Goal: Transaction & Acquisition: Purchase product/service

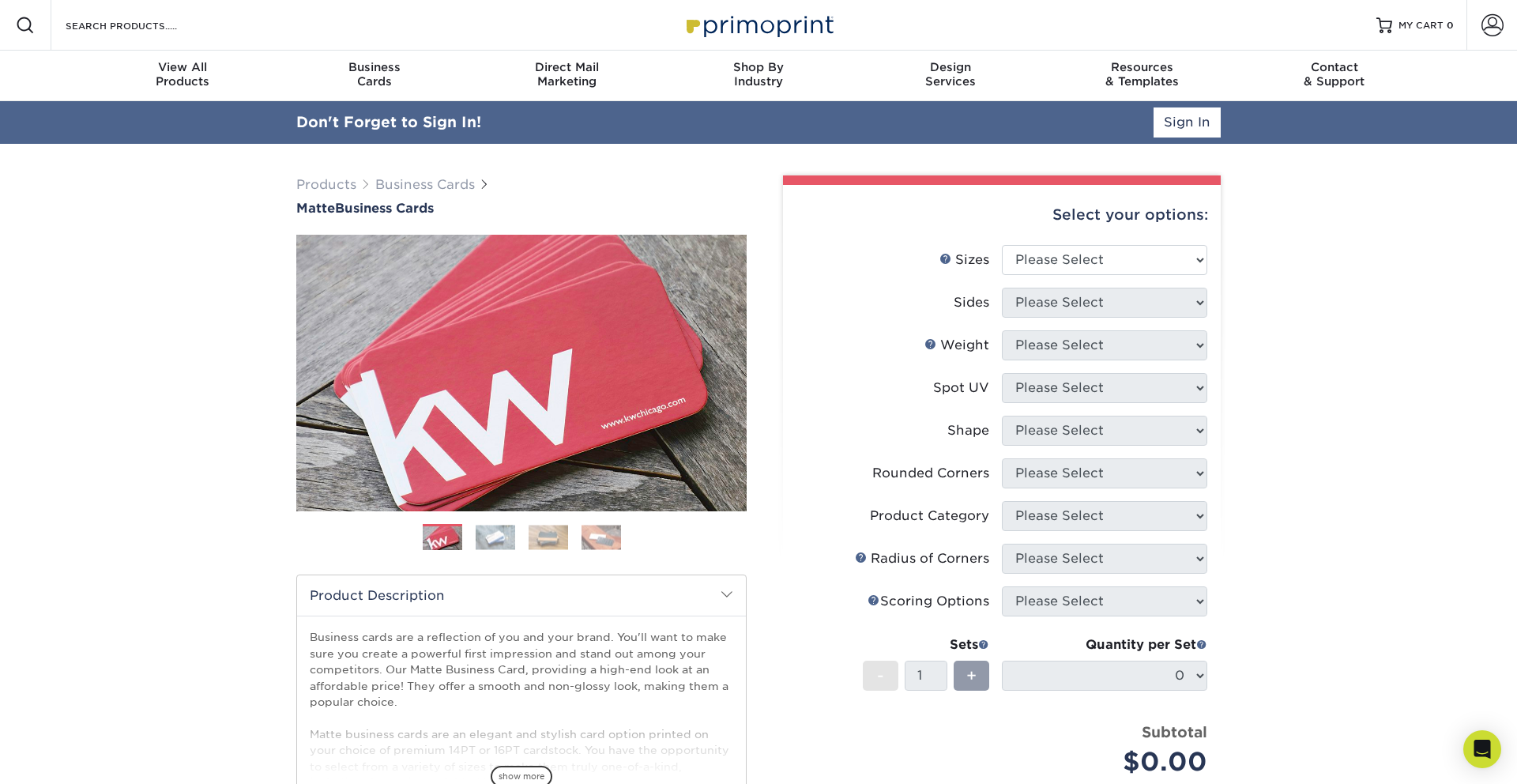
select select "2.00x3.50"
click at [1002, 245] on select "Please Select 1.5" x 3.5" - Mini 1.75" x 3.5" - Mini 2" x 2" - Square 2" x 3" -…" at bounding box center [1104, 260] width 205 height 30
click at [1060, 304] on select "Please Select Print Both Sides Print Front Only" at bounding box center [1104, 302] width 205 height 30
select select "32d3c223-f82c-492b-b915-ba065a00862f"
click at [1002, 287] on select "Please Select Print Both Sides Print Front Only" at bounding box center [1104, 302] width 205 height 30
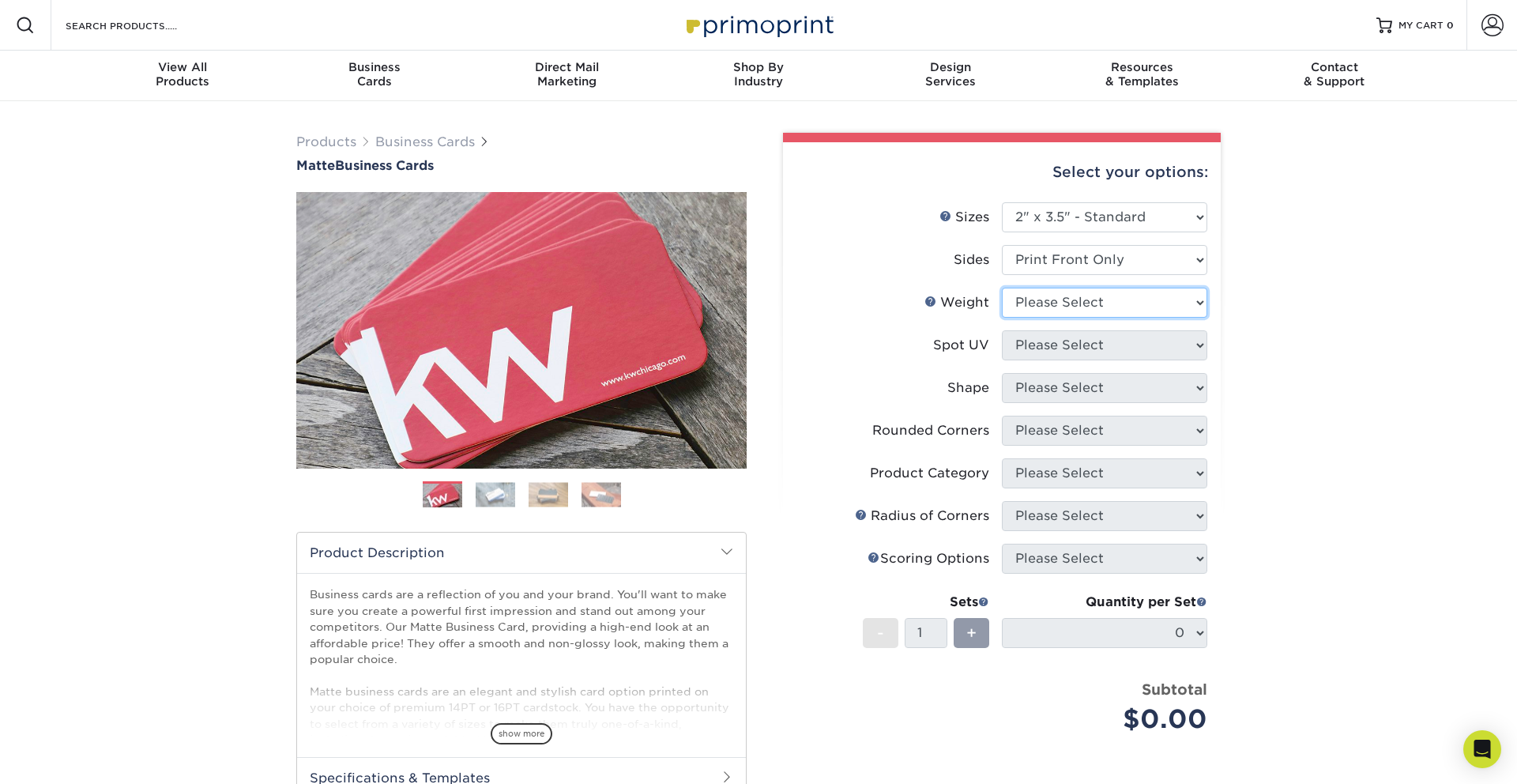
click at [1069, 309] on select "Please Select 16PT 14PT" at bounding box center [1104, 302] width 205 height 30
select select "16PT"
click at [1002, 287] on select "Please Select 16PT 14PT" at bounding box center [1104, 302] width 205 height 30
click at [1109, 350] on select "Please Select No Spot UV Front Only" at bounding box center [1104, 345] width 205 height 30
select select "3"
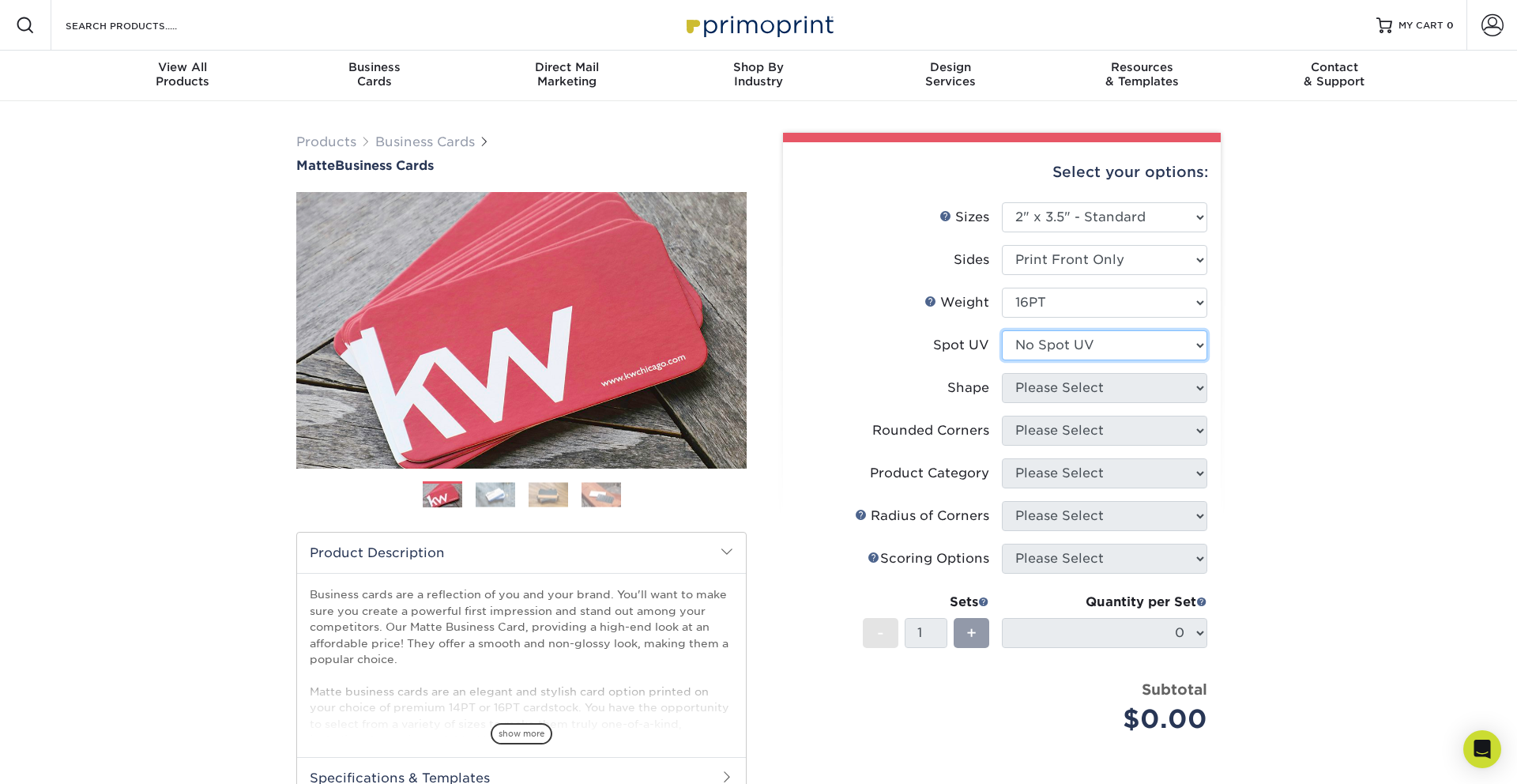
click at [1002, 331] on select "Please Select No Spot UV Front Only" at bounding box center [1104, 345] width 205 height 30
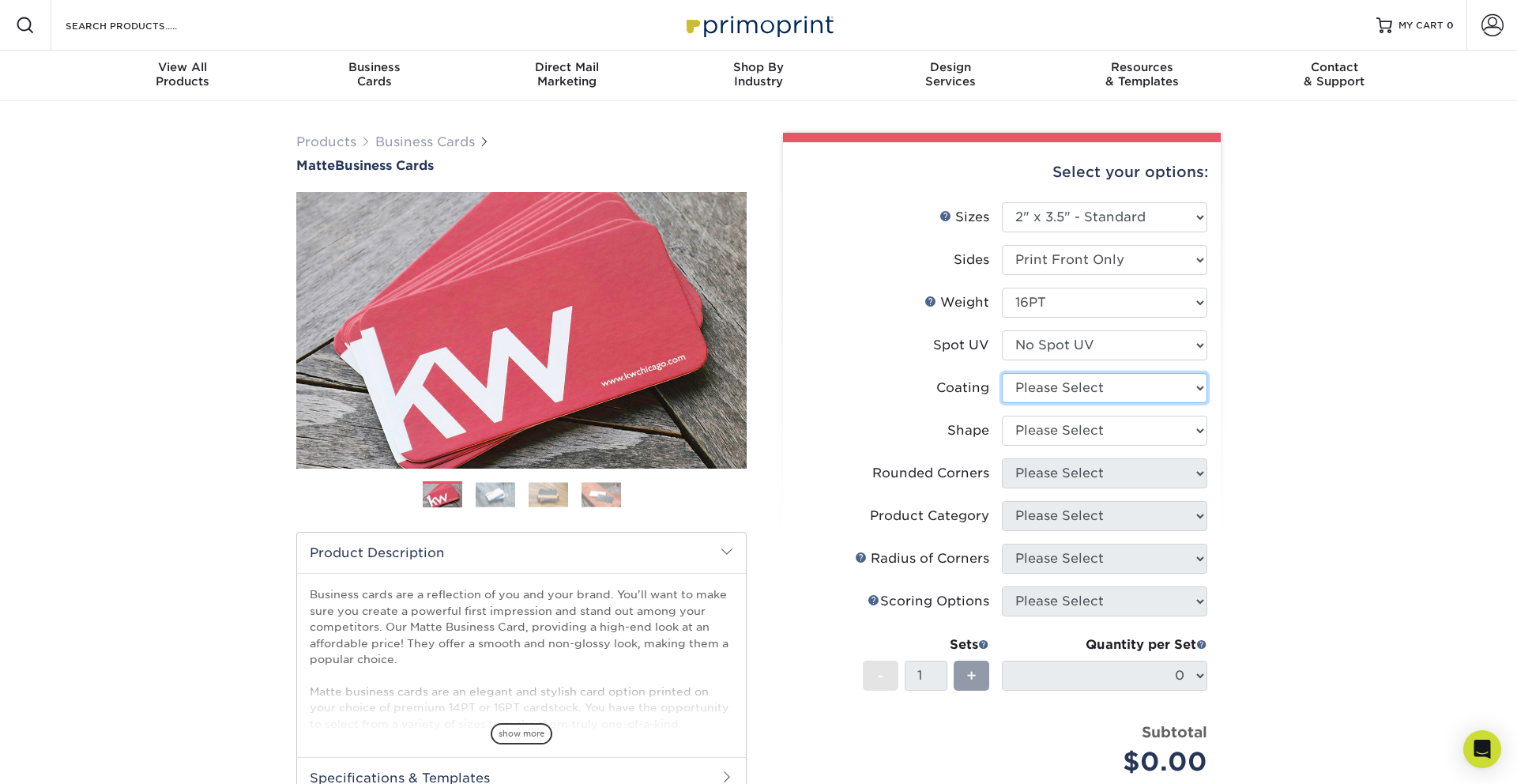
click at [1088, 399] on select at bounding box center [1104, 388] width 205 height 30
select select "121bb7b5-3b4d-429f-bd8d-bbf80e953313"
click at [1002, 373] on select at bounding box center [1104, 388] width 205 height 30
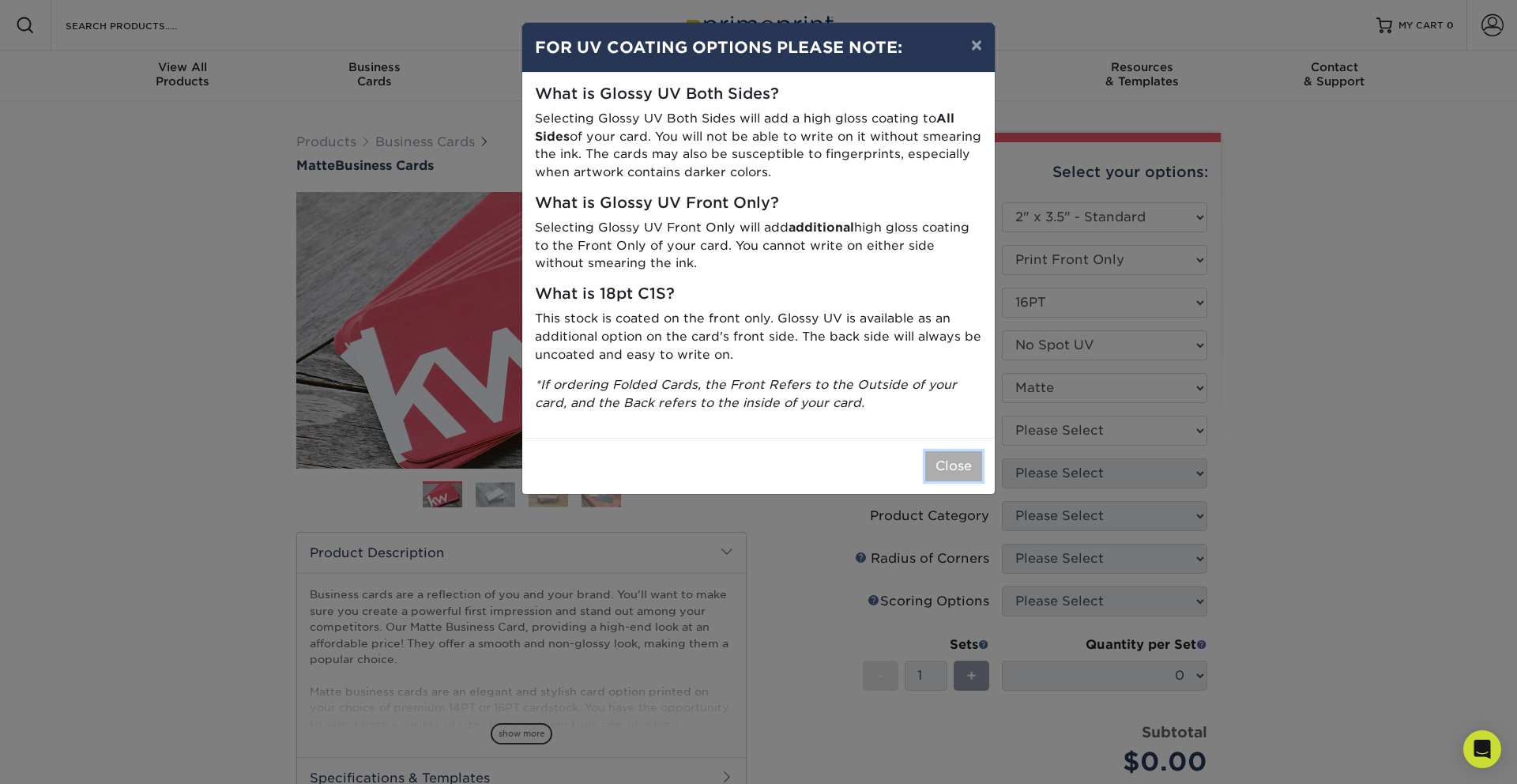
click at [965, 476] on button "Close" at bounding box center [954, 466] width 57 height 30
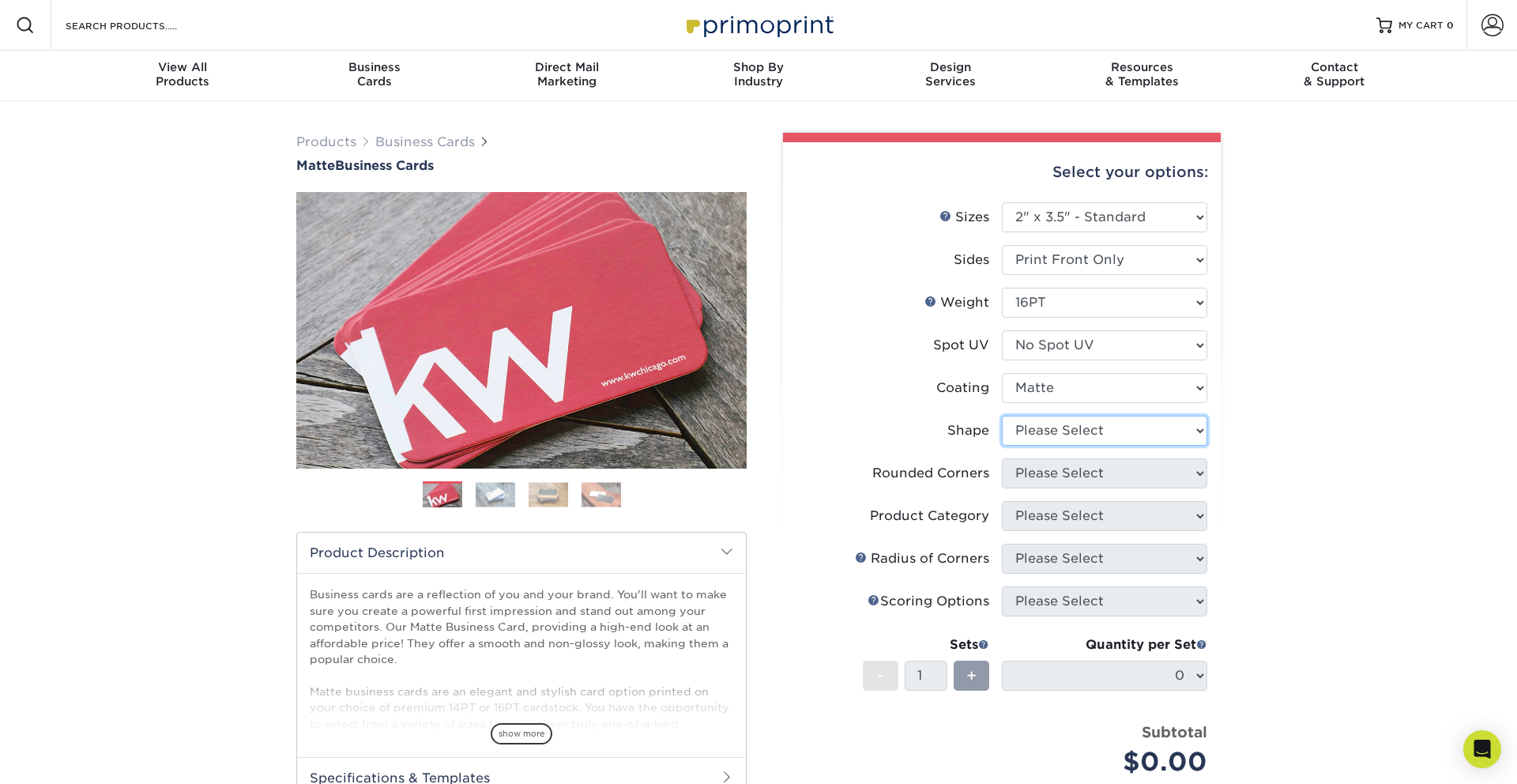
click at [1060, 425] on select "Please Select Standard Oval" at bounding box center [1104, 430] width 205 height 30
select select "standard"
click at [1002, 415] on select "Please Select Standard Oval" at bounding box center [1104, 430] width 205 height 30
click at [1026, 479] on select "Please Select Yes - Round 2 Corners Yes - Round 4 Corners No" at bounding box center [1104, 473] width 205 height 30
select select "0"
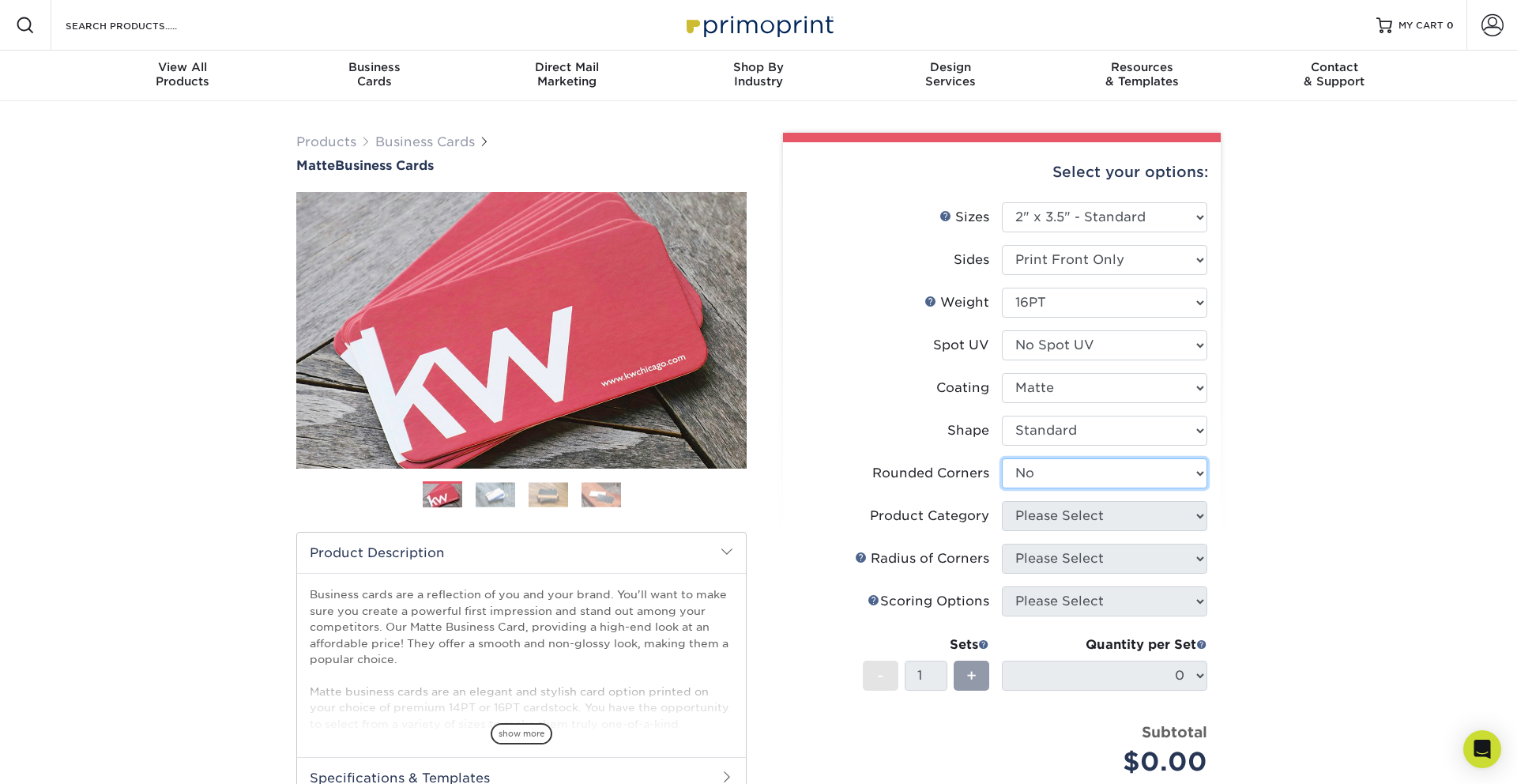
click at [1002, 458] on select "Please Select Yes - Round 2 Corners Yes - Round 4 Corners No" at bounding box center [1104, 473] width 205 height 30
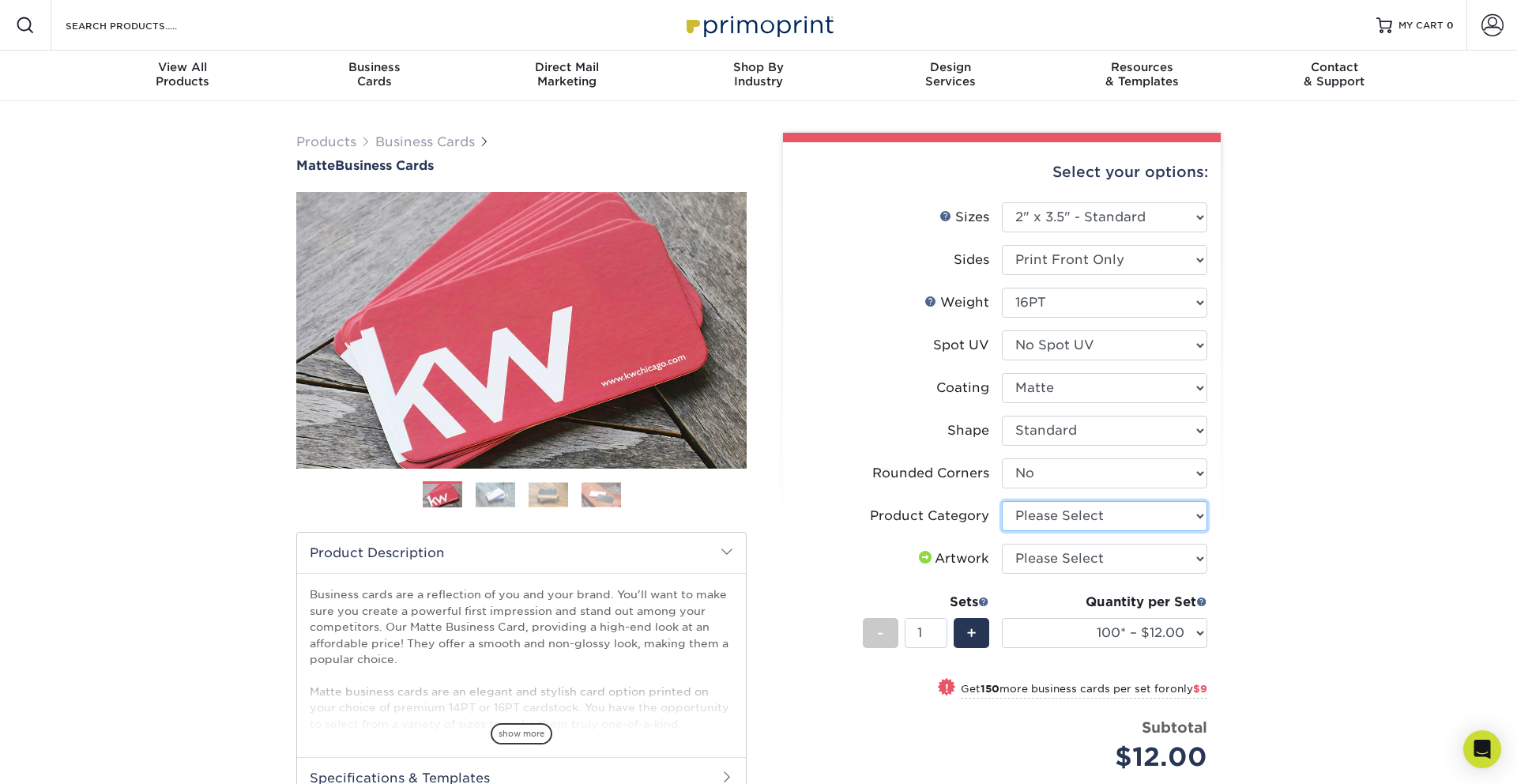
click at [1064, 511] on select "Please Select Business Cards" at bounding box center [1104, 515] width 205 height 30
select select "3b5148f1-0588-4f88-a218-97bcfdce65c1"
click at [1002, 500] on select "Please Select Business Cards" at bounding box center [1104, 515] width 205 height 30
click at [1053, 558] on select "Please Select I will upload files I need a design - $100" at bounding box center [1104, 558] width 205 height 30
select select "upload"
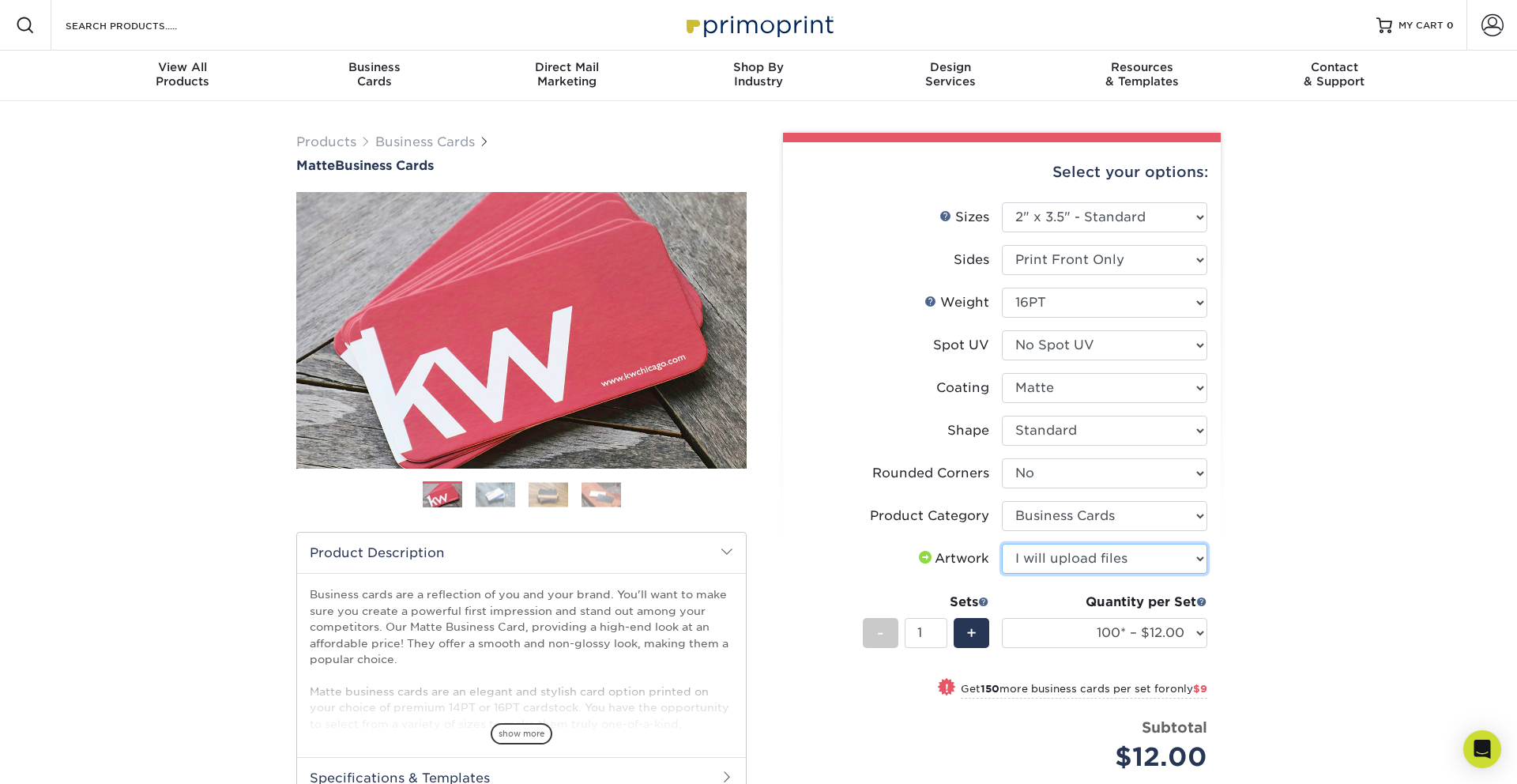
click at [1002, 544] on select "Please Select I will upload files I need a design - $100" at bounding box center [1104, 558] width 205 height 30
click at [1103, 630] on select "100* – $12.00 250* – $21.00 500 – $42.00 1000 – $53.00 2500 – $95.00 5000 – $18…" at bounding box center [1104, 633] width 205 height 30
select select "1000 – $53.00"
click at [1002, 618] on select "100* – $12.00 250* – $21.00 500 – $42.00 1000 – $53.00 2500 – $95.00 5000 – $18…" at bounding box center [1104, 633] width 205 height 30
click at [20, 32] on span at bounding box center [25, 25] width 19 height 19
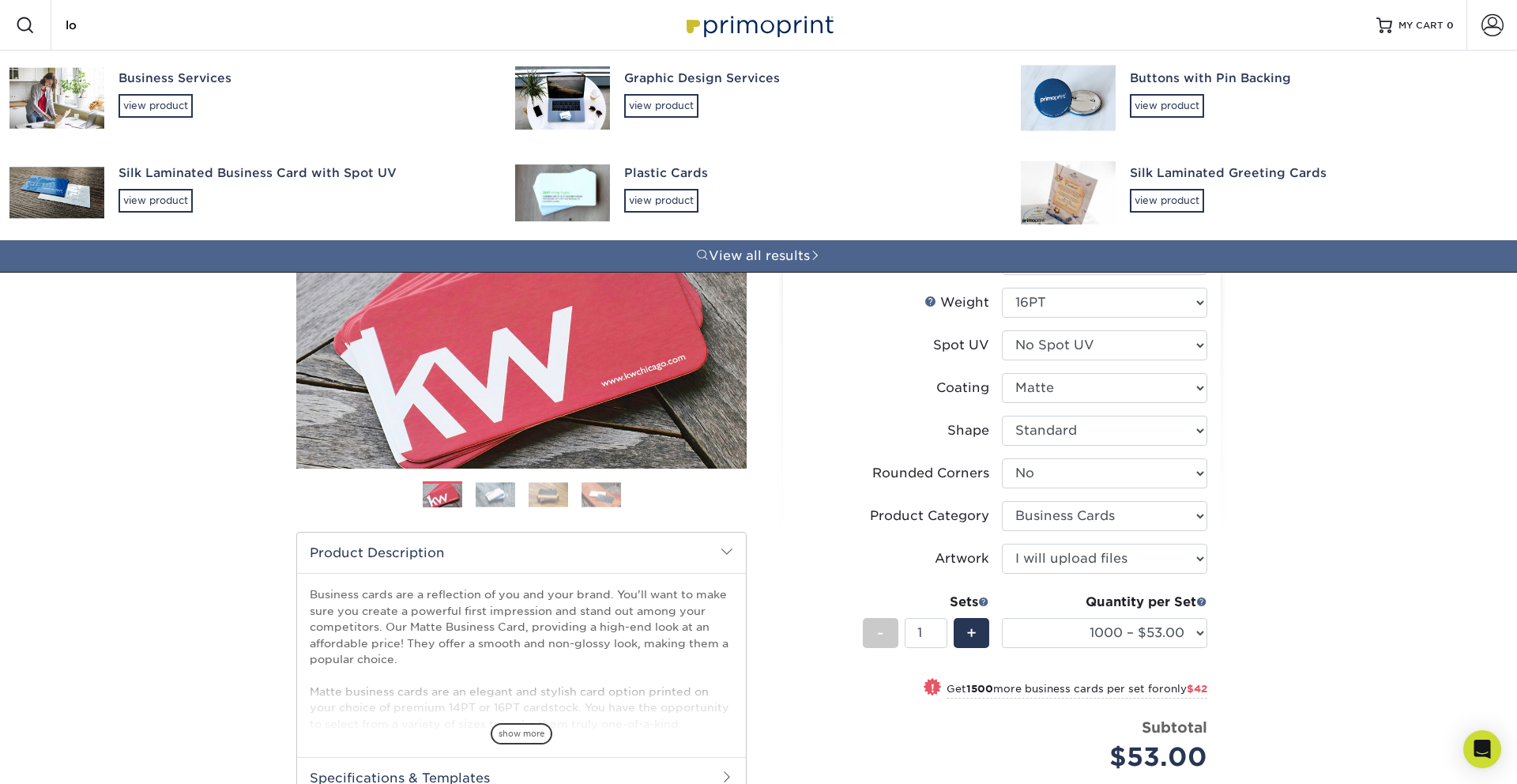
type input "l"
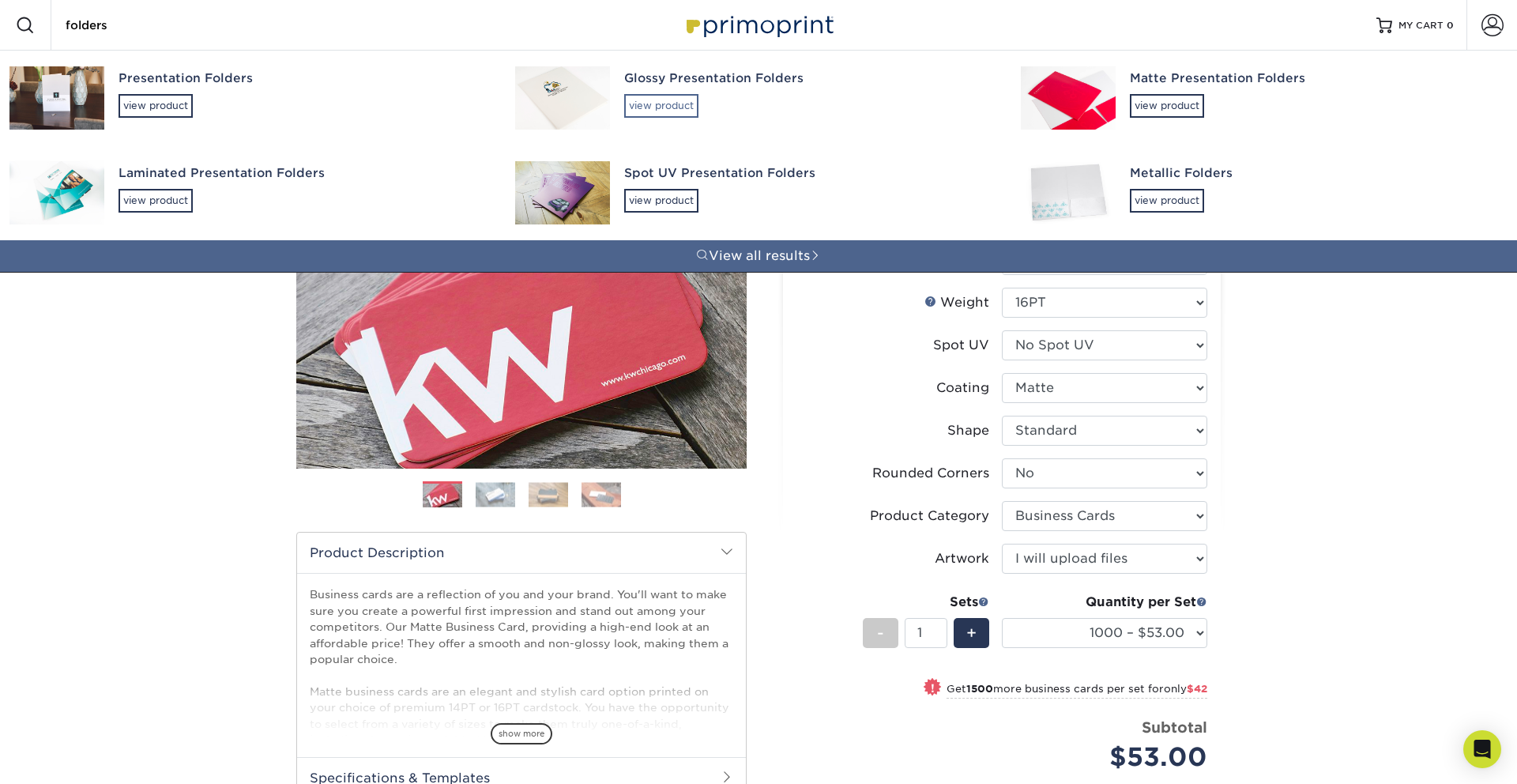
type input "folders"
click at [672, 112] on div "view product" at bounding box center [661, 106] width 75 height 24
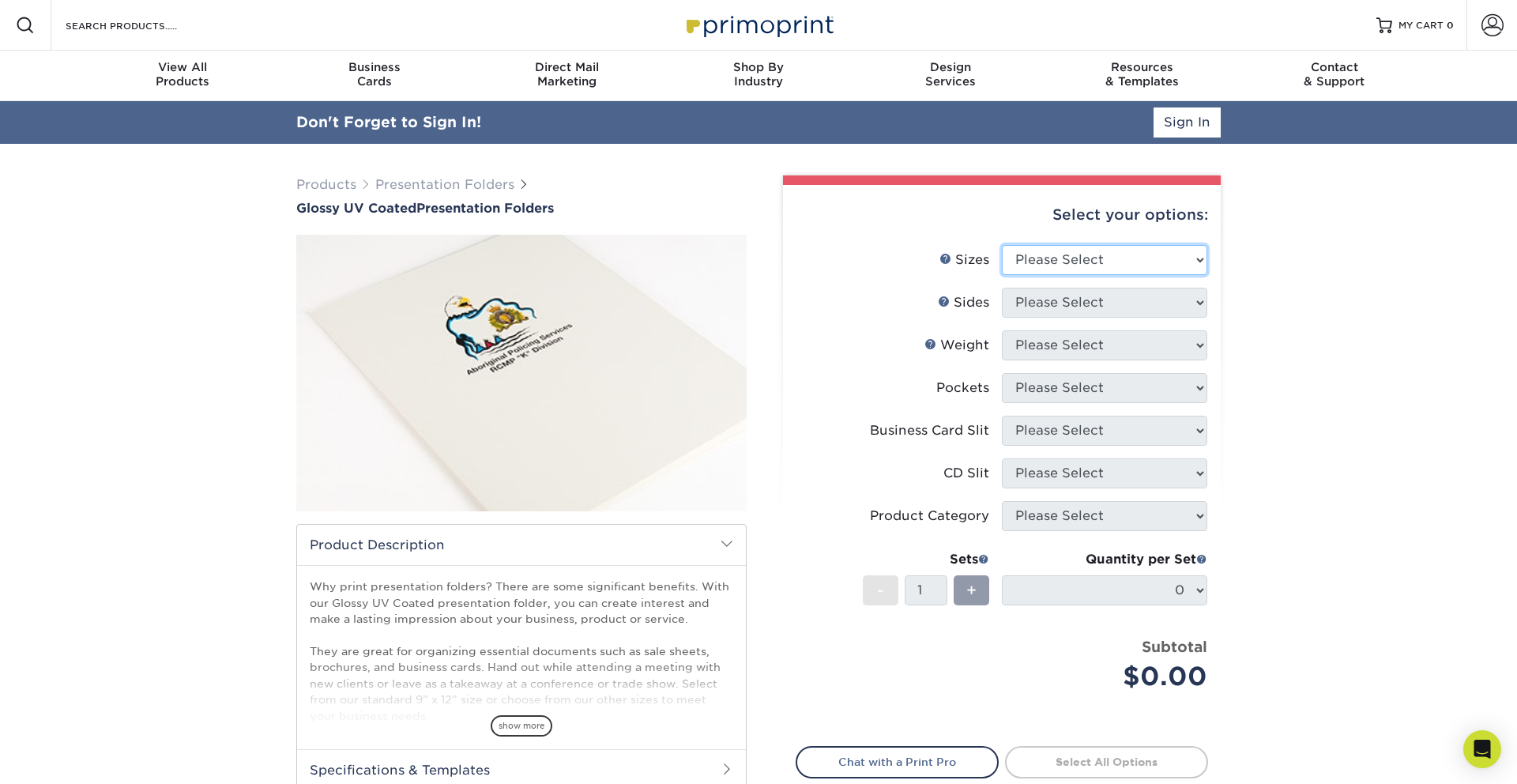
click at [1039, 253] on select "Please Select 5.25" x 10.5" 6" x 9" 9" x 12" 9" x 14.5"" at bounding box center [1104, 260] width 205 height 30
select select "9.00x12.00"
click at [1002, 245] on select "Please Select 5.25" x 10.5" 6" x 9" 9" x 12" 9" x 14.5"" at bounding box center [1104, 260] width 205 height 30
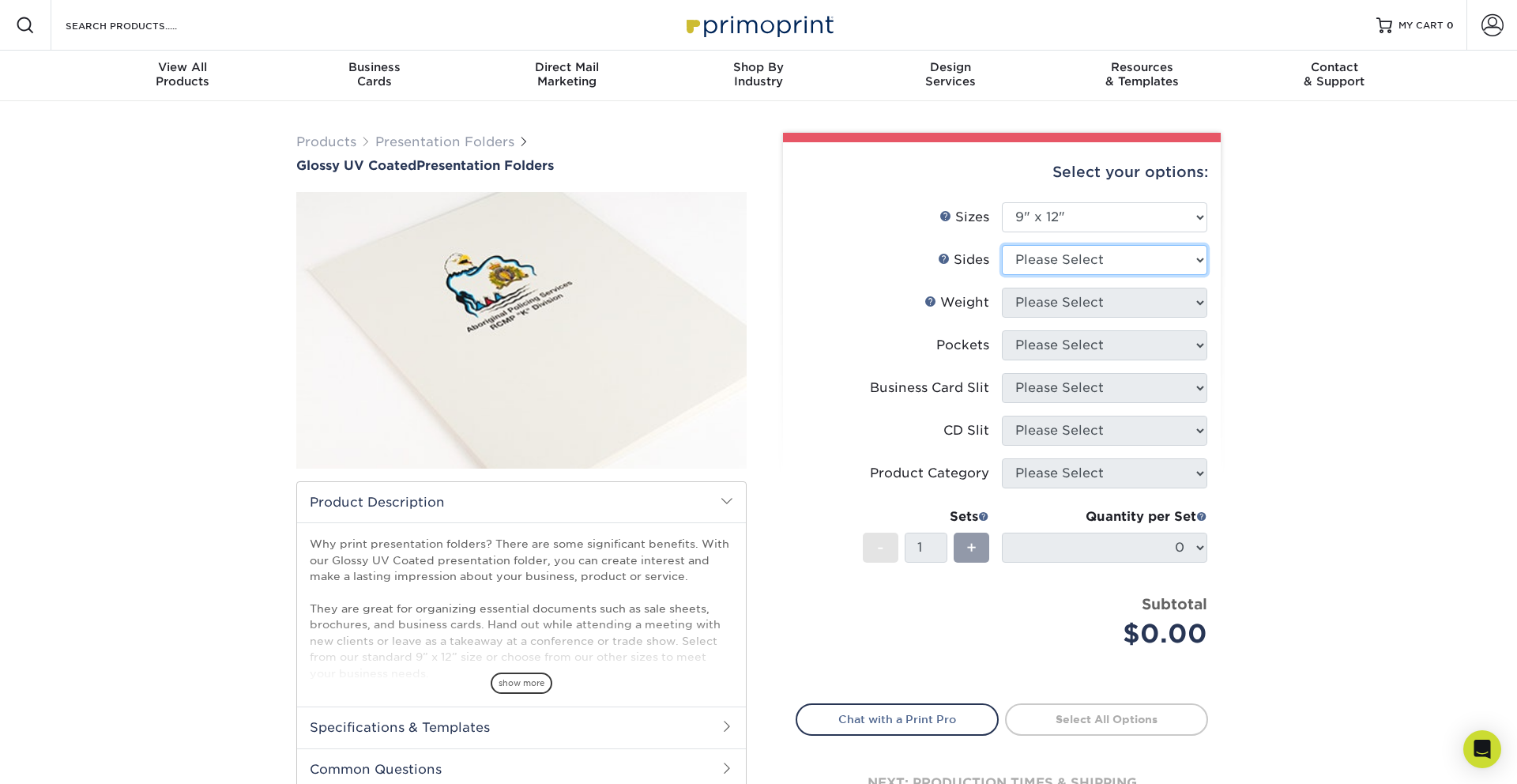
click at [1079, 253] on select "Please Select Print Both Sides Print Front Only" at bounding box center [1104, 260] width 205 height 30
select select "32d3c223-f82c-492b-b915-ba065a00862f"
click at [1002, 245] on select "Please Select Print Both Sides Print Front Only" at bounding box center [1104, 260] width 205 height 30
click at [1080, 302] on select "Please Select 14PT 16PT" at bounding box center [1104, 302] width 205 height 30
click at [1002, 287] on select "Please Select 14PT 16PT" at bounding box center [1104, 302] width 205 height 30
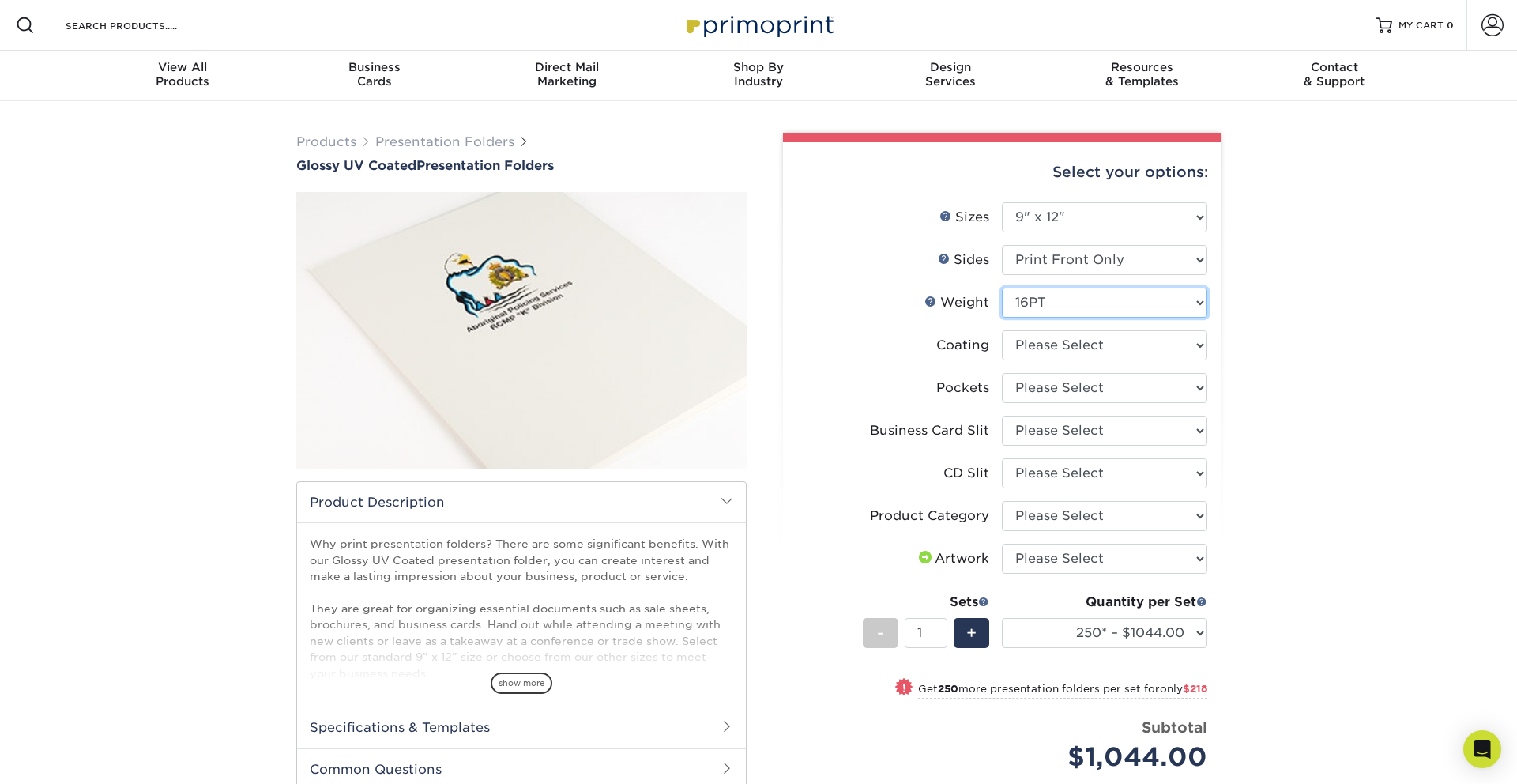
click at [1031, 300] on select "Please Select 14PT 16PT" at bounding box center [1104, 302] width 205 height 30
select select "14PT"
click at [1002, 287] on select "Please Select 14PT 16PT" at bounding box center [1104, 302] width 205 height 30
select select
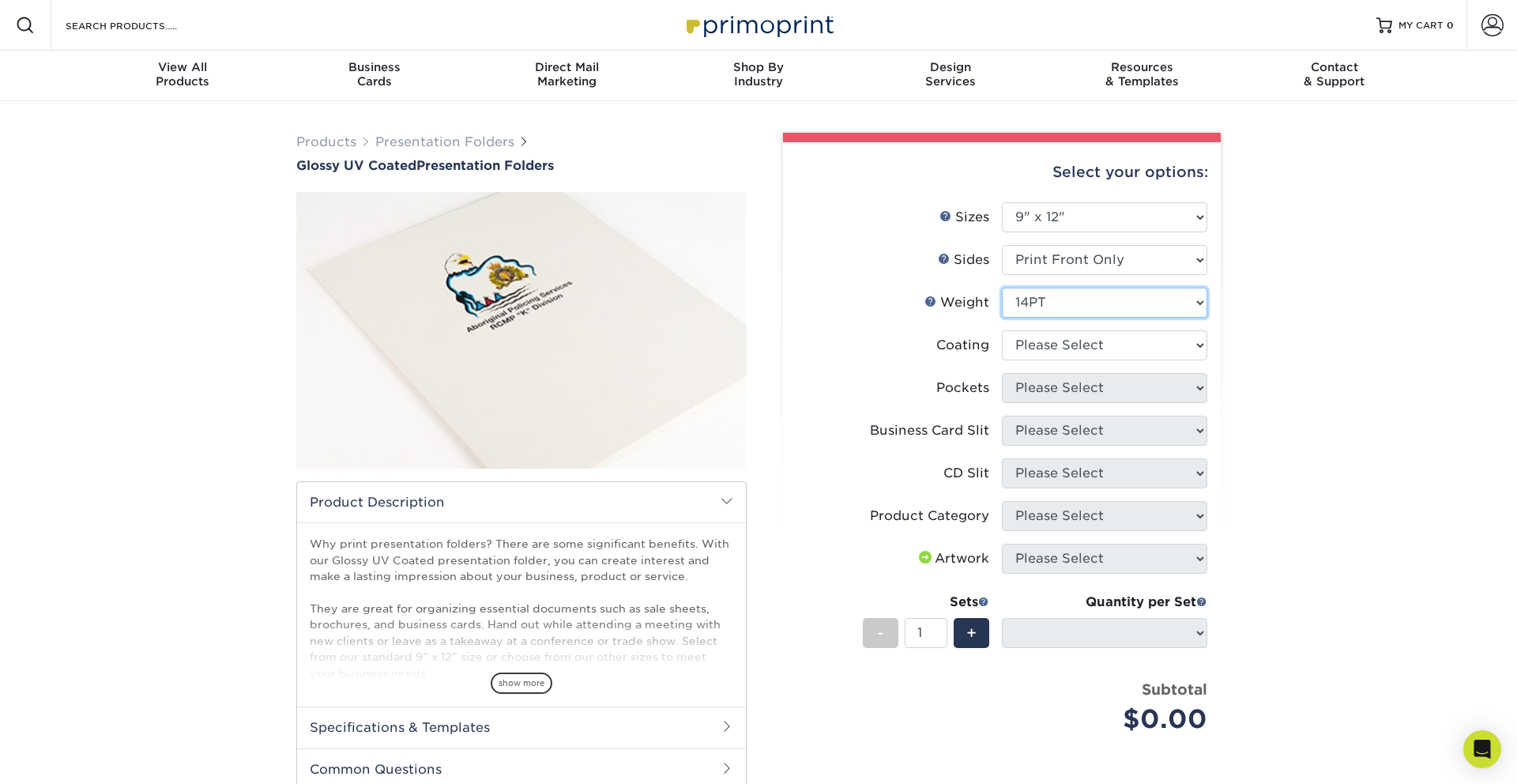
click at [1035, 301] on select "Please Select 14PT 16PT" at bounding box center [1104, 302] width 205 height 30
select select "16PT"
click at [1002, 287] on select "Please Select 14PT 16PT" at bounding box center [1104, 302] width 205 height 30
select select "-1"
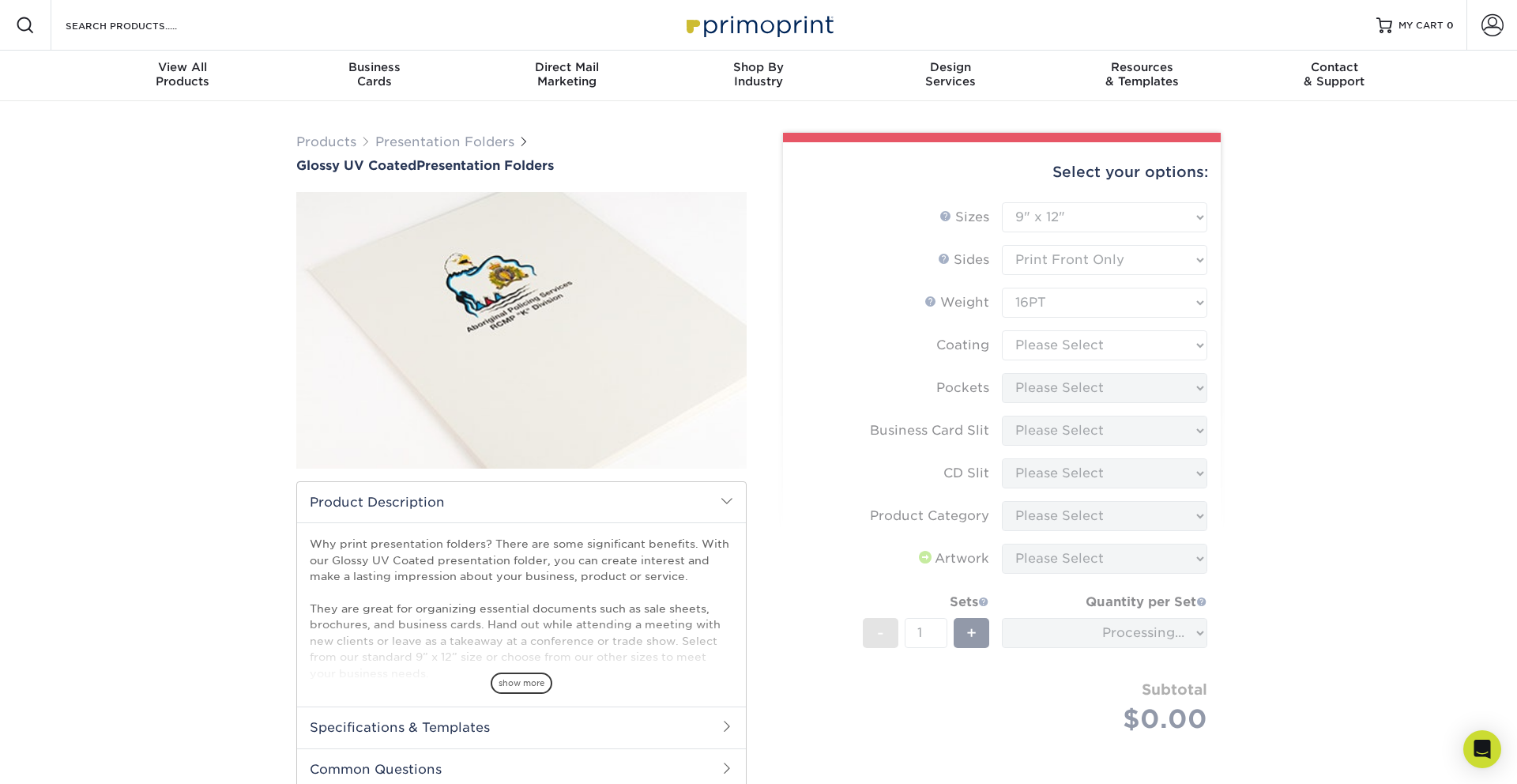
click at [1035, 348] on form "Sizes Help Sizes Please Select 5.25" x 10.5" 6" x 9" 9" x 12" 9" x 14.5" Sides …" at bounding box center [1002, 486] width 412 height 568
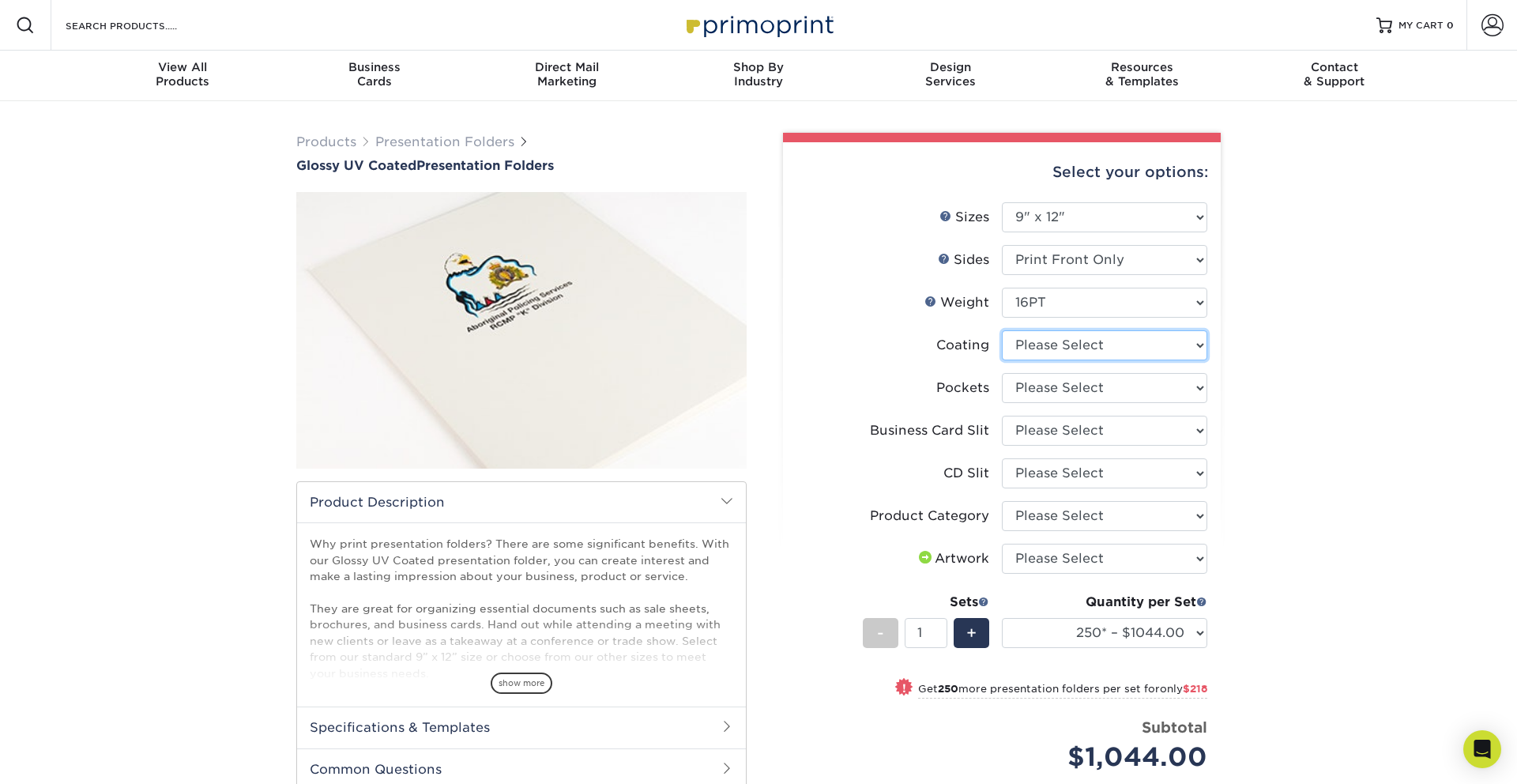
click at [1035, 348] on select at bounding box center [1104, 345] width 205 height 30
select select "ae367451-b2b8-45df-a344-0f05b6a12993"
click at [1002, 331] on select at bounding box center [1104, 345] width 205 height 30
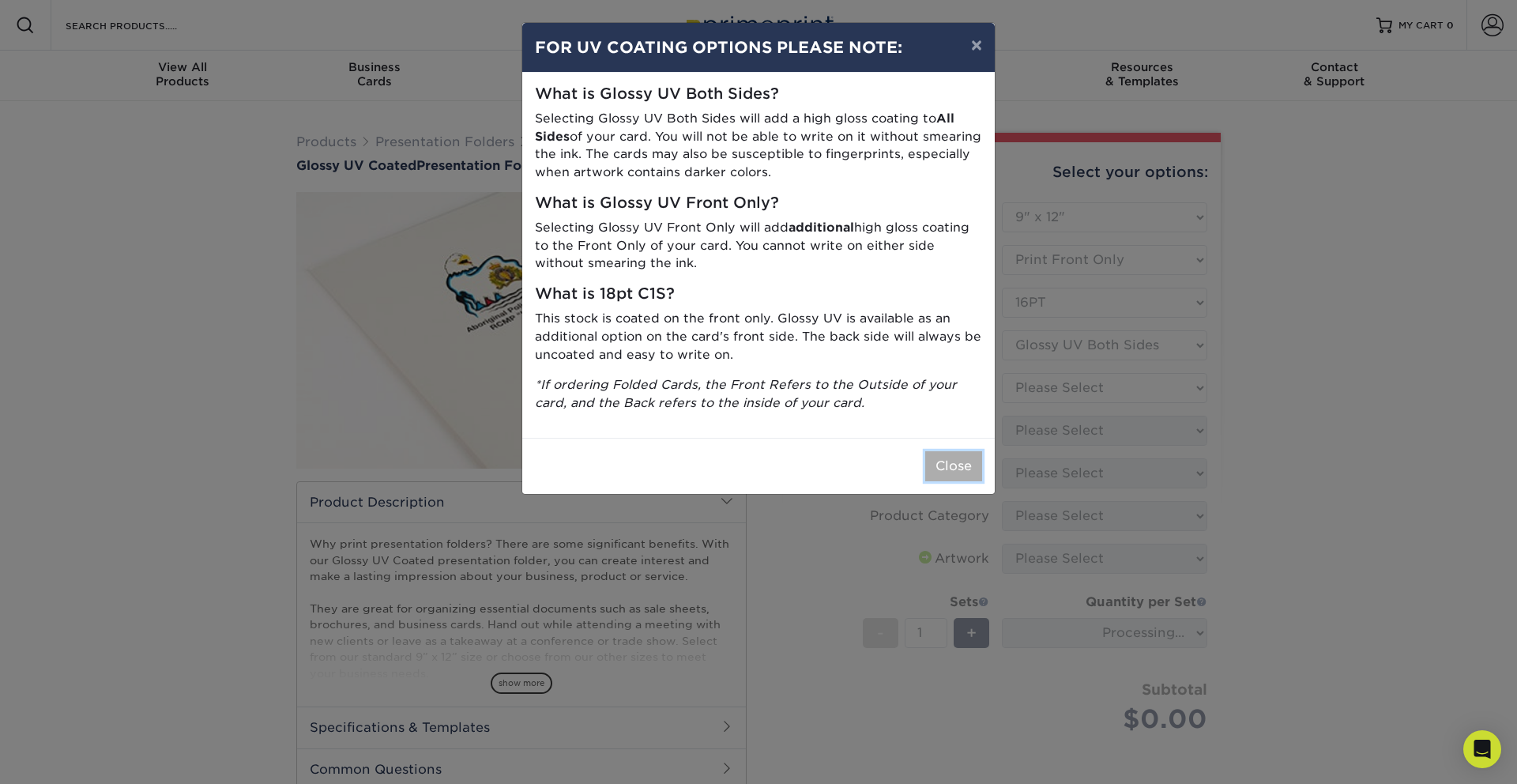
click at [955, 468] on button "Close" at bounding box center [954, 466] width 57 height 30
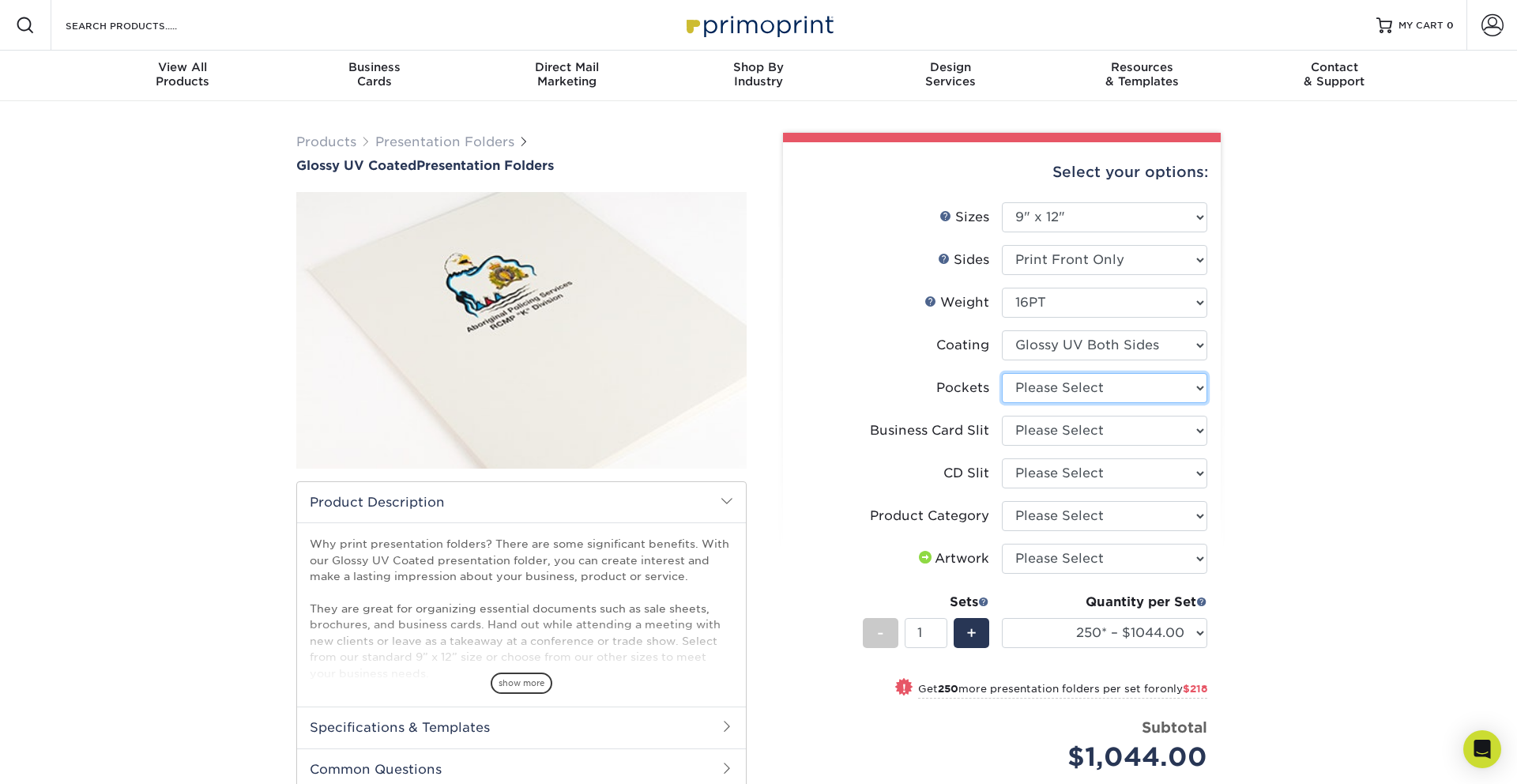
click at [1050, 390] on select "Please Select 1 Pocket on the Left (Front) Side 1 Pocket on the Right (Back) Si…" at bounding box center [1104, 388] width 205 height 30
select select "e8427203-e3c7-4640-a4e8-bae00c228d98"
click at [1002, 373] on select "Please Select 1 Pocket on the Left (Front) Side 1 Pocket on the Right (Back) Si…" at bounding box center [1104, 388] width 205 height 30
click at [1056, 442] on select "Please Select No Business Card Slits On Both Pockets - Horizontal On Both Pocke…" at bounding box center [1104, 430] width 205 height 30
click at [1002, 415] on select "Please Select No Business Card Slits On Both Pockets - Horizontal On Both Pocke…" at bounding box center [1104, 430] width 205 height 30
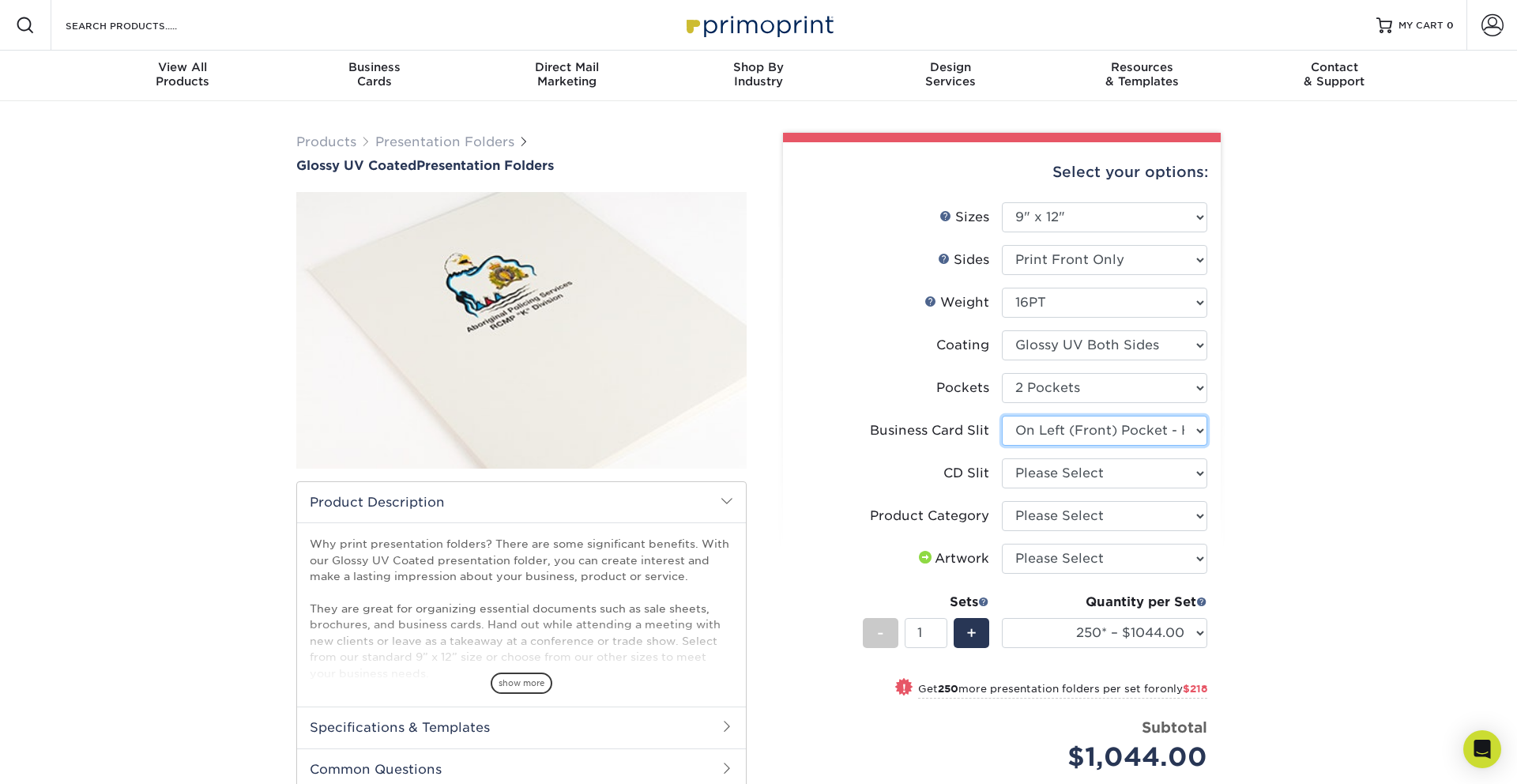
click at [1069, 433] on select "Please Select No Business Card Slits On Both Pockets - Horizontal On Both Pocke…" at bounding box center [1104, 430] width 205 height 30
select select "097164d4-dd52-47db-b2e9-a23a3bf7b296"
click at [1002, 415] on select "Please Select No Business Card Slits On Both Pockets - Horizontal On Both Pocke…" at bounding box center [1104, 430] width 205 height 30
click at [1071, 476] on select "Please Select No CD Slit On the Left (Front) Pocket On the Right (Back) Pocket" at bounding box center [1104, 473] width 205 height 30
select select "a092264a-7428-4d8e-b024-417dbebc6e25"
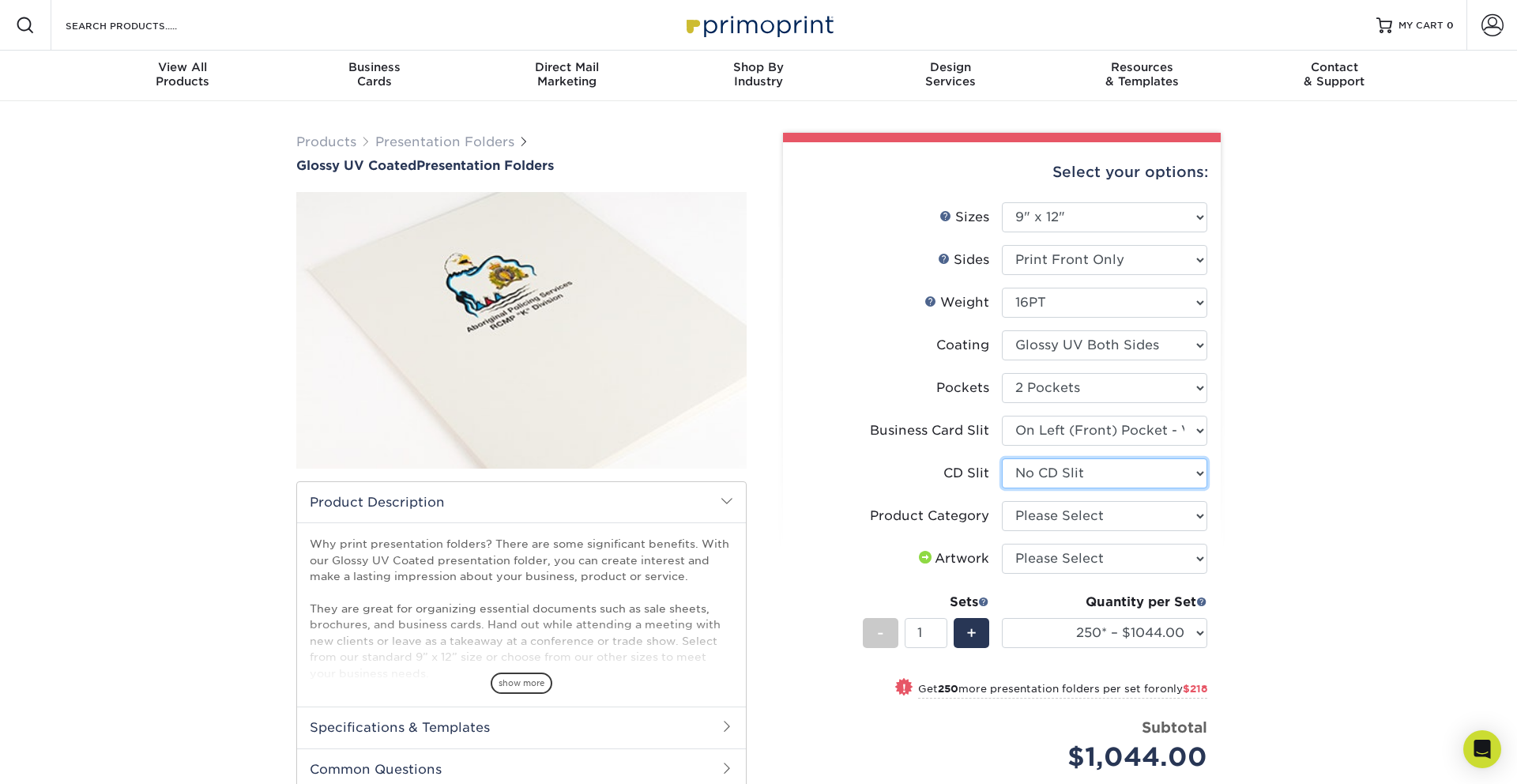
click at [1002, 458] on select "Please Select No CD Slit On the Left (Front) Pocket On the Right (Back) Pocket" at bounding box center [1104, 473] width 205 height 30
click at [1057, 512] on select "Please Select Presentation Folders" at bounding box center [1104, 515] width 205 height 30
select select "57f7a581-ec4a-49d7-930d-eb044a1d12ac"
click at [1002, 500] on select "Please Select Presentation Folders" at bounding box center [1104, 515] width 205 height 30
click at [1049, 563] on select "Please Select I will upload files I need a design - $75" at bounding box center [1104, 558] width 205 height 30
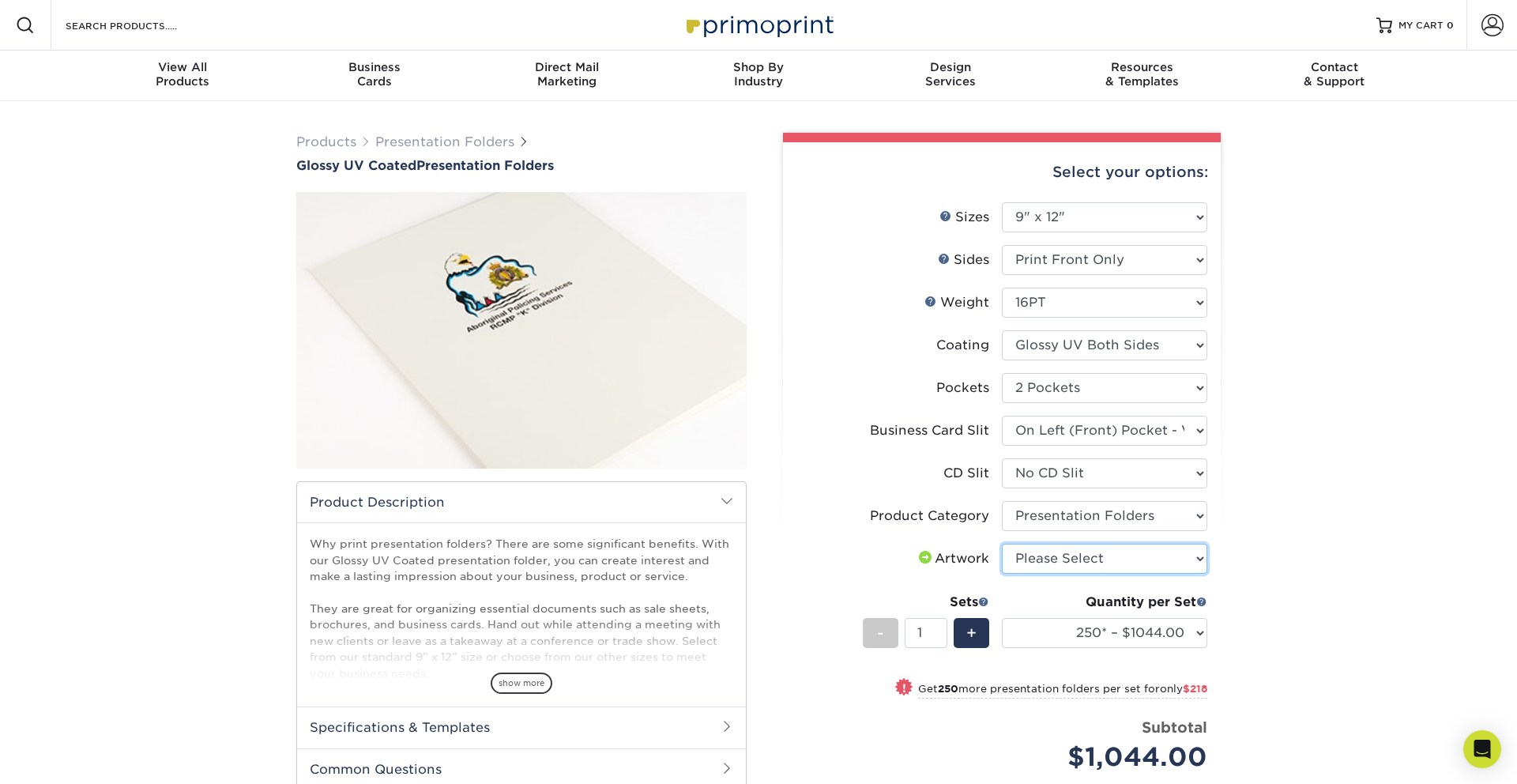
select select "upload"
click at [1002, 544] on select "Please Select I will upload files I need a design - $75" at bounding box center [1104, 558] width 205 height 30
click at [877, 638] on span "-" at bounding box center [880, 633] width 7 height 24
click at [1282, 543] on div "Products Presentation Folders Glossy UV Coated Presentation Folders /" at bounding box center [758, 571] width 1517 height 941
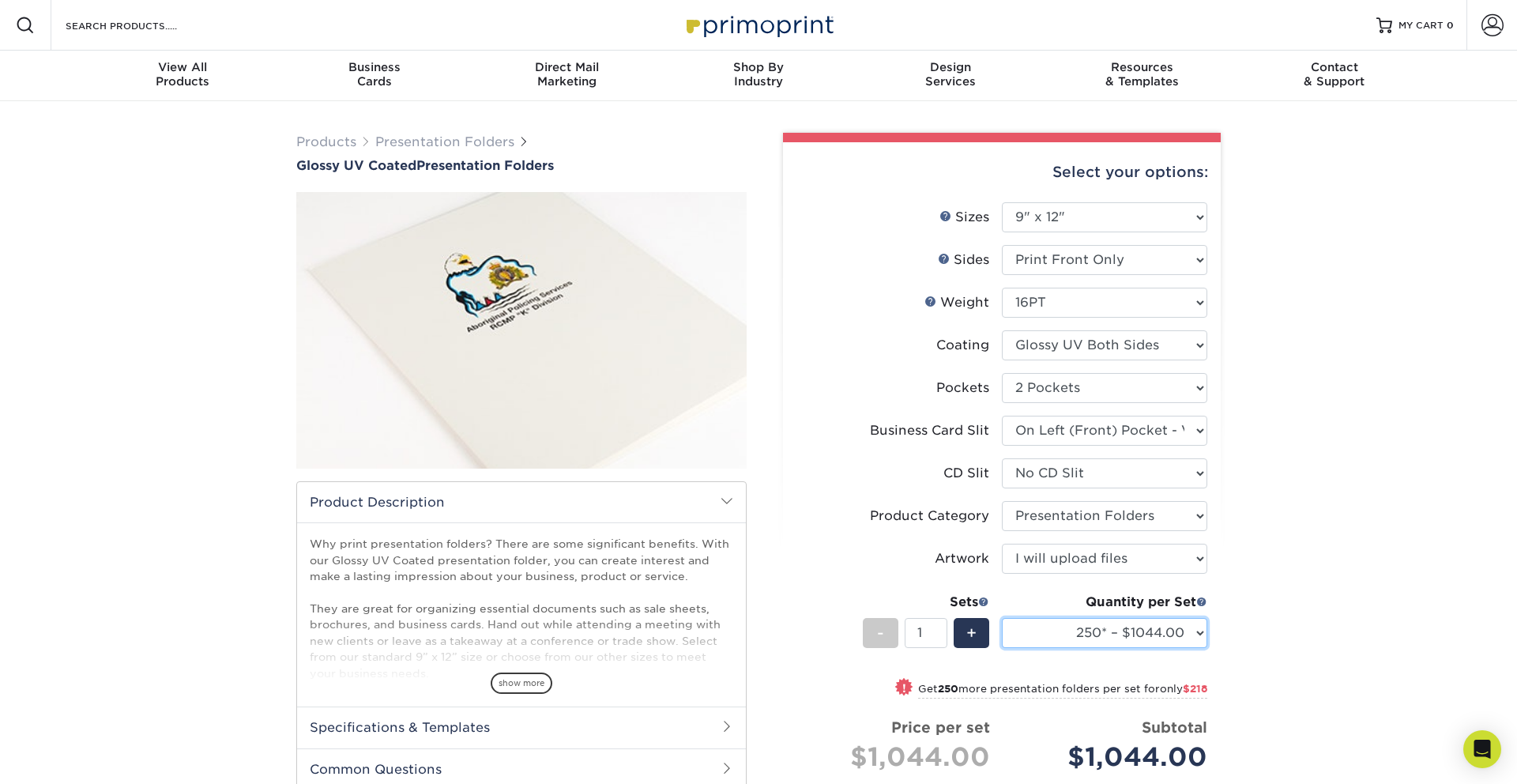
click at [1185, 623] on select "250* – $1044.00 500 – $1262.00 1000 – $1561.00 2500 – $2752.00 5000 – $4289.00 …" at bounding box center [1104, 633] width 205 height 30
click at [1314, 570] on div "Products Presentation Folders Glossy UV Coated Presentation Folders /" at bounding box center [758, 571] width 1517 height 941
